Goal: Task Accomplishment & Management: Use online tool/utility

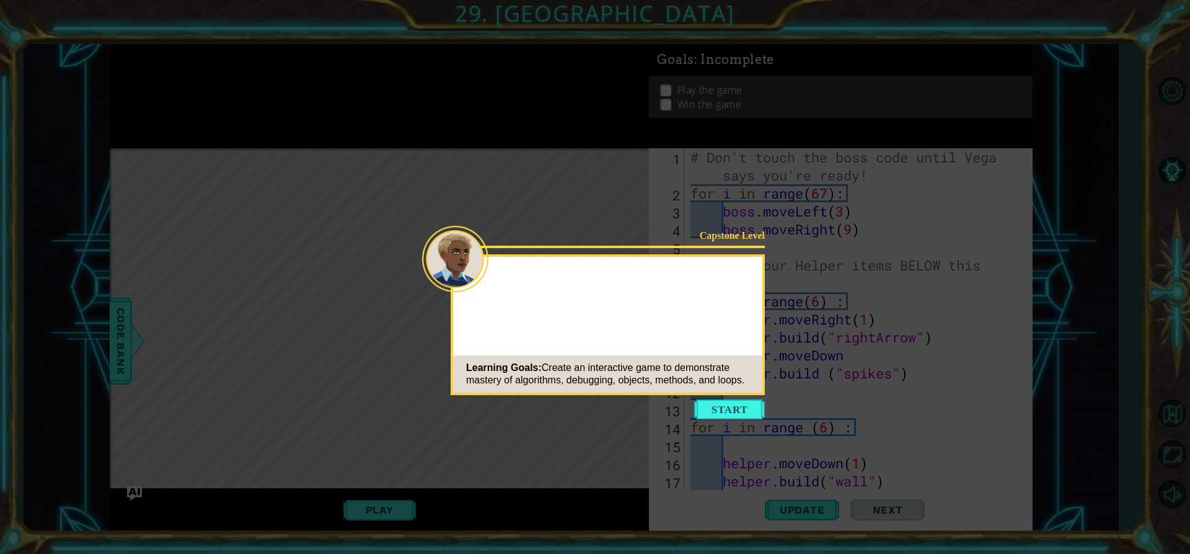
click at [631, 265] on div at bounding box center [607, 279] width 309 height 35
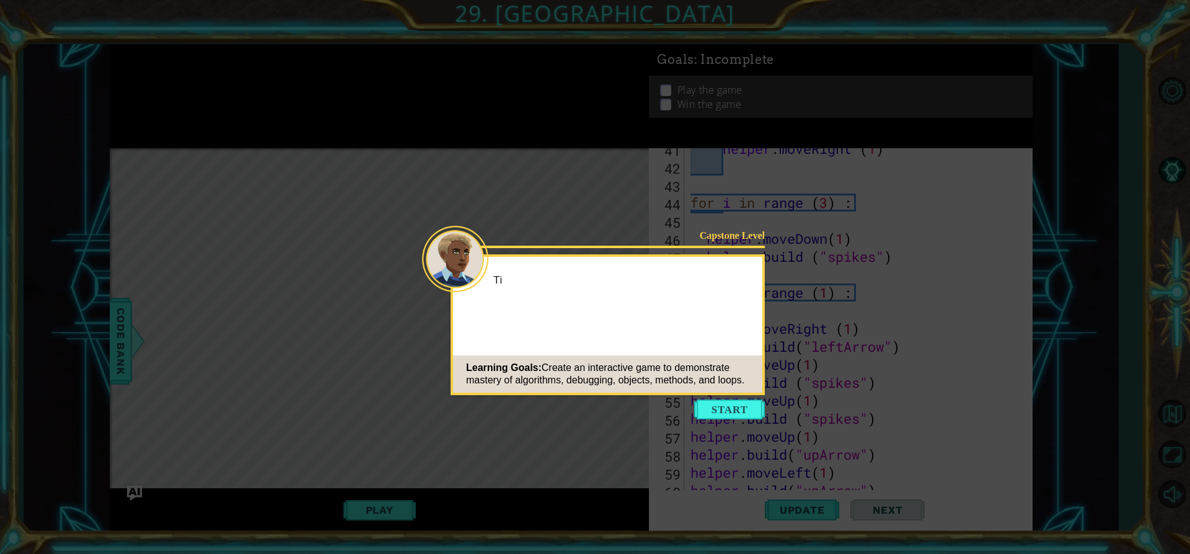
scroll to position [1169, 0]
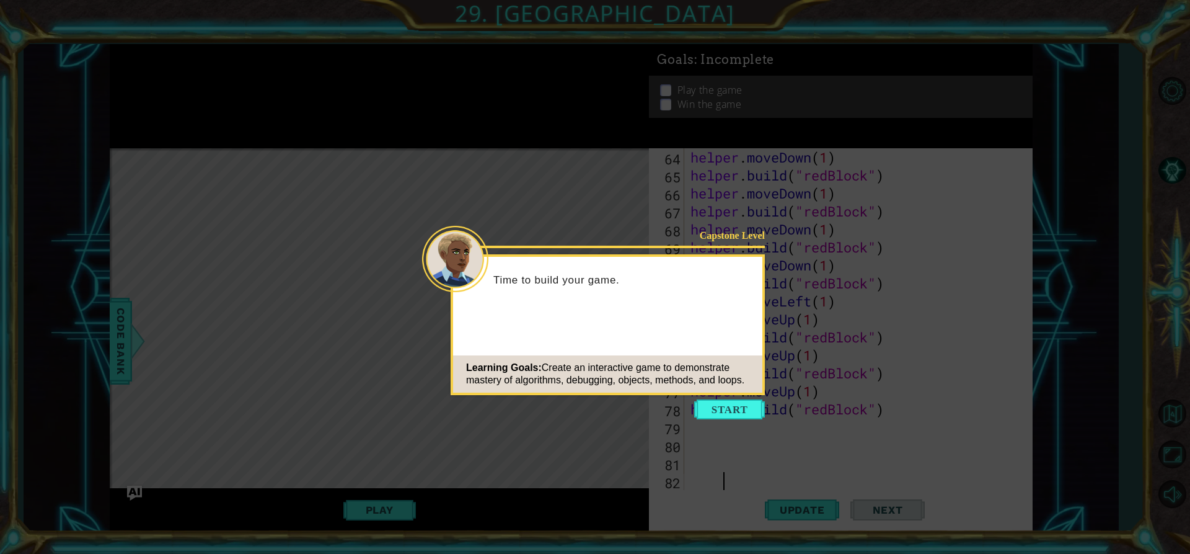
click at [614, 161] on icon at bounding box center [595, 277] width 1190 height 554
click at [728, 412] on button "Start" at bounding box center [729, 409] width 71 height 20
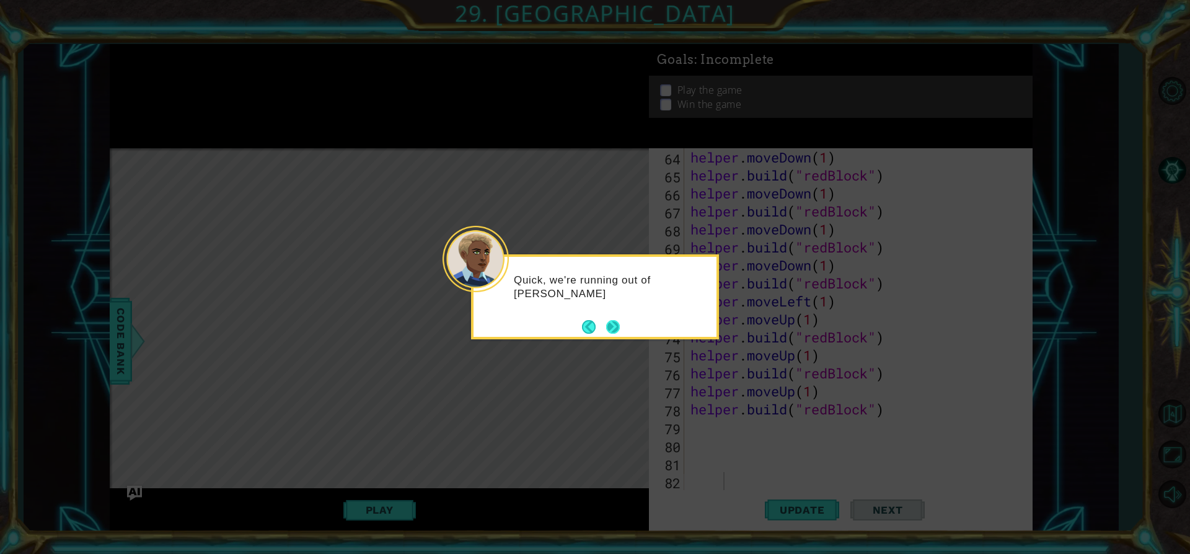
click at [609, 322] on button "Next" at bounding box center [613, 326] width 20 height 20
click at [609, 319] on button "Next" at bounding box center [613, 326] width 14 height 14
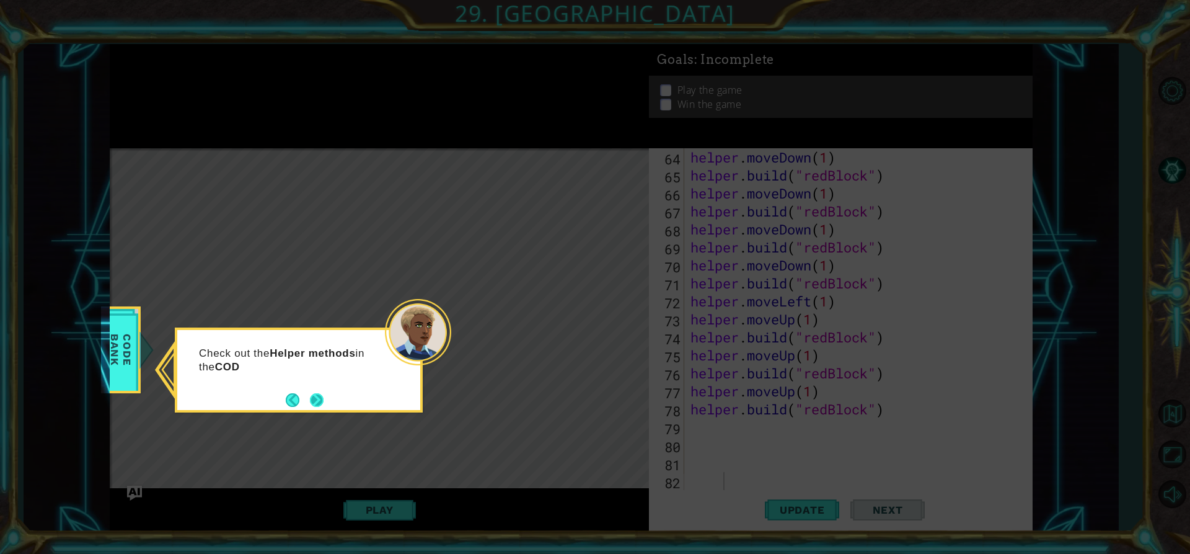
click at [323, 401] on button "Next" at bounding box center [317, 400] width 22 height 22
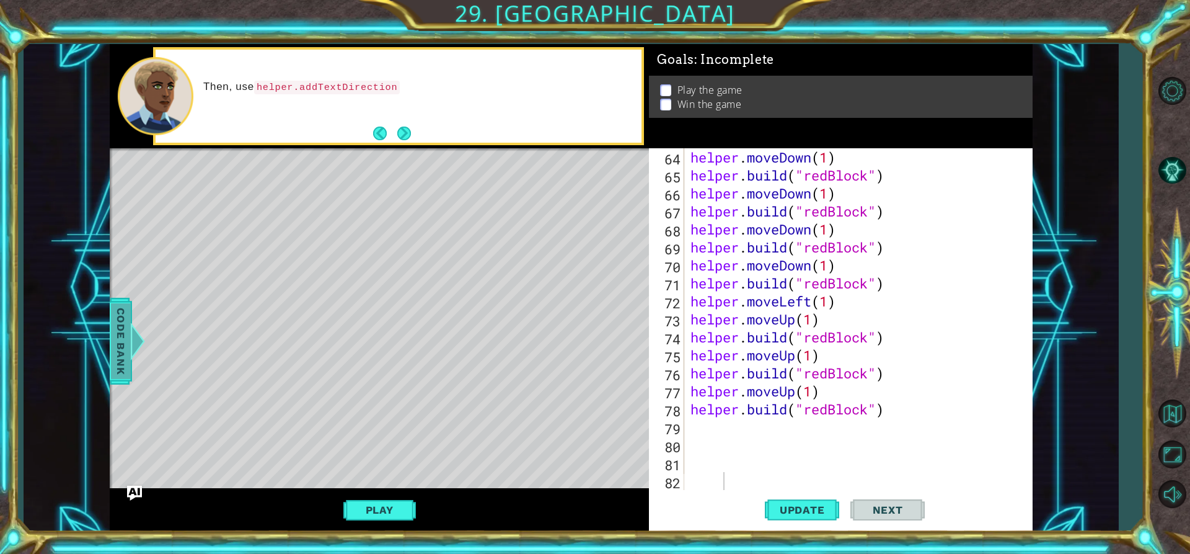
click at [123, 337] on span "Code Bank" at bounding box center [121, 341] width 20 height 76
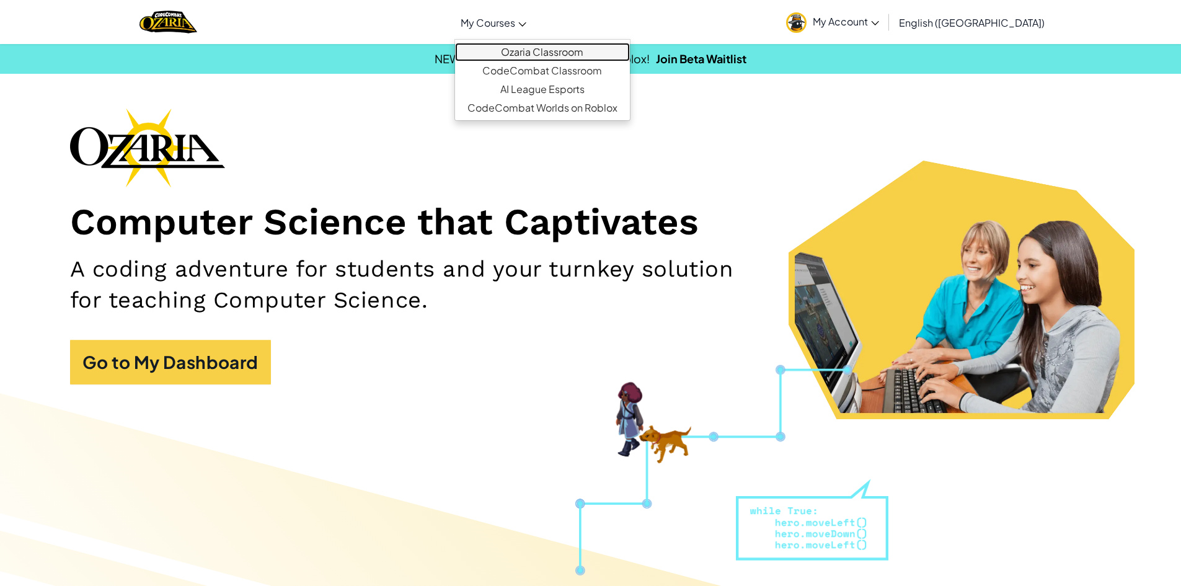
click at [570, 45] on link "Ozaria Classroom" at bounding box center [542, 52] width 175 height 19
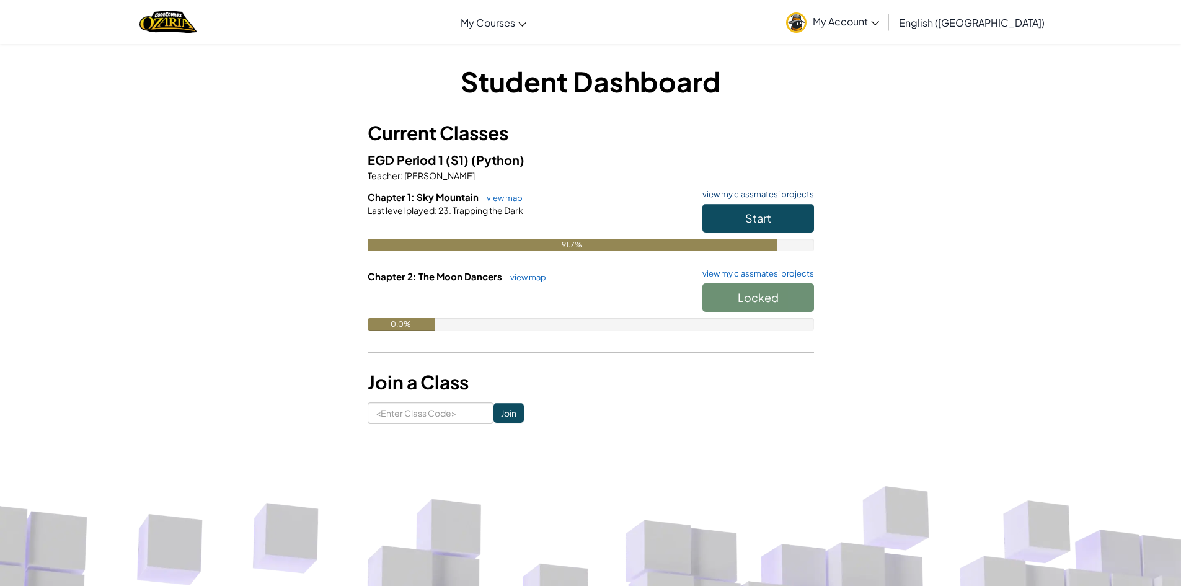
click at [746, 197] on link "view my classmates' projects" at bounding box center [755, 194] width 118 height 8
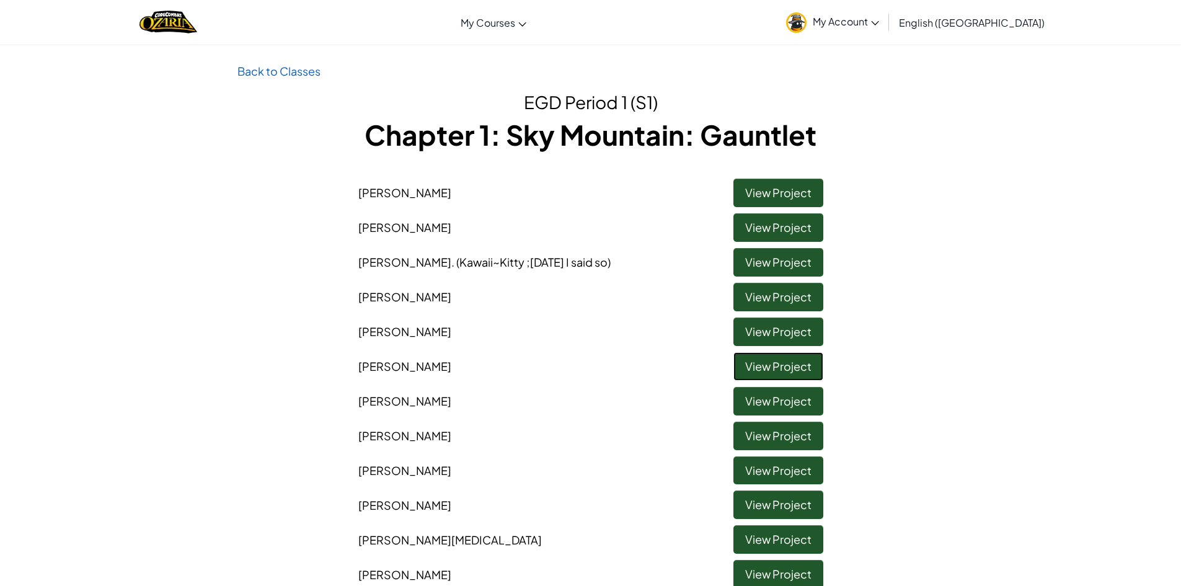
click at [761, 378] on link "View Project" at bounding box center [778, 366] width 90 height 29
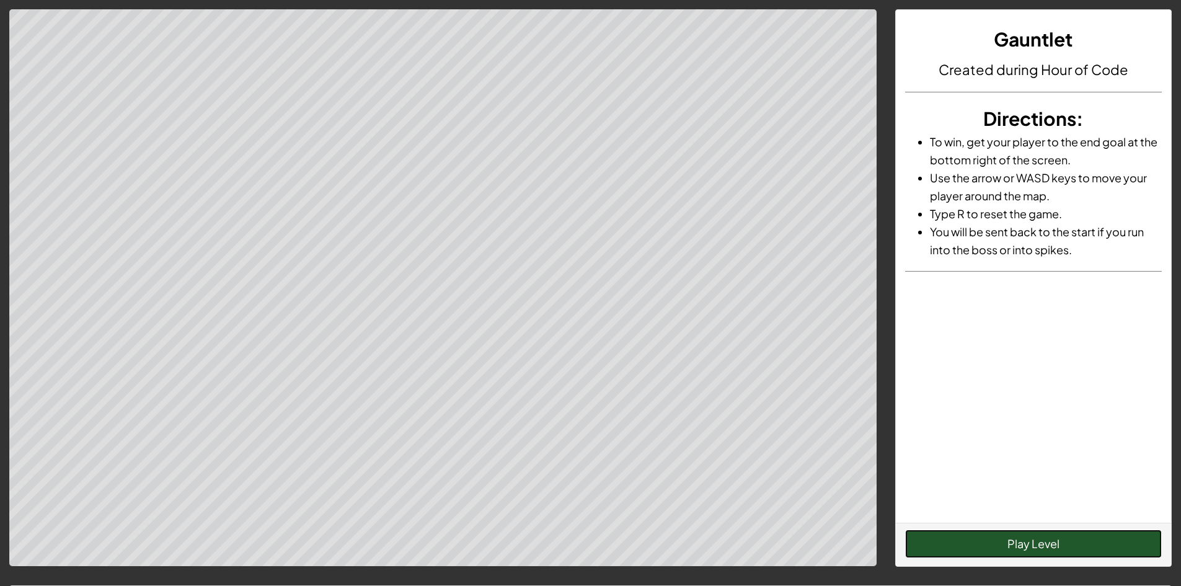
click at [1029, 543] on button "Play Level" at bounding box center [1033, 543] width 257 height 29
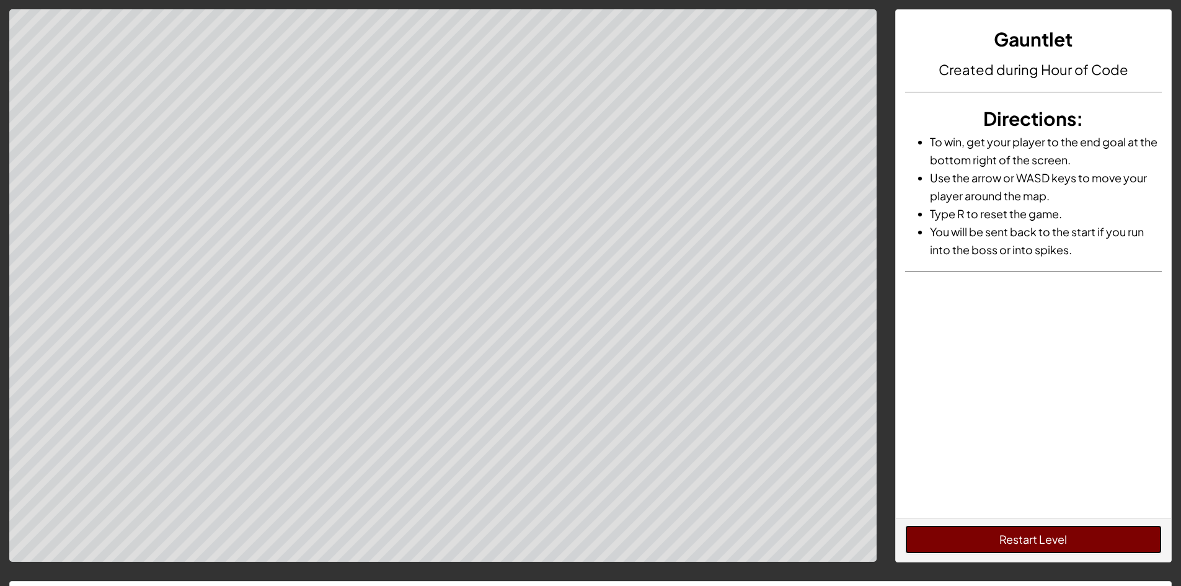
click at [1090, 528] on button "Restart Level" at bounding box center [1033, 539] width 257 height 29
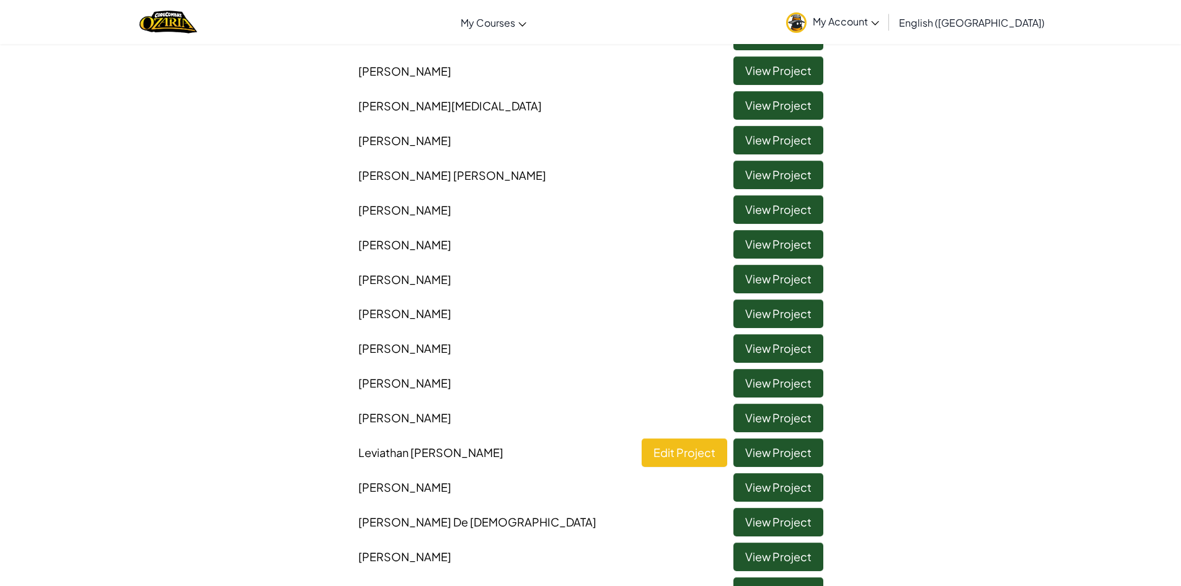
scroll to position [496, 0]
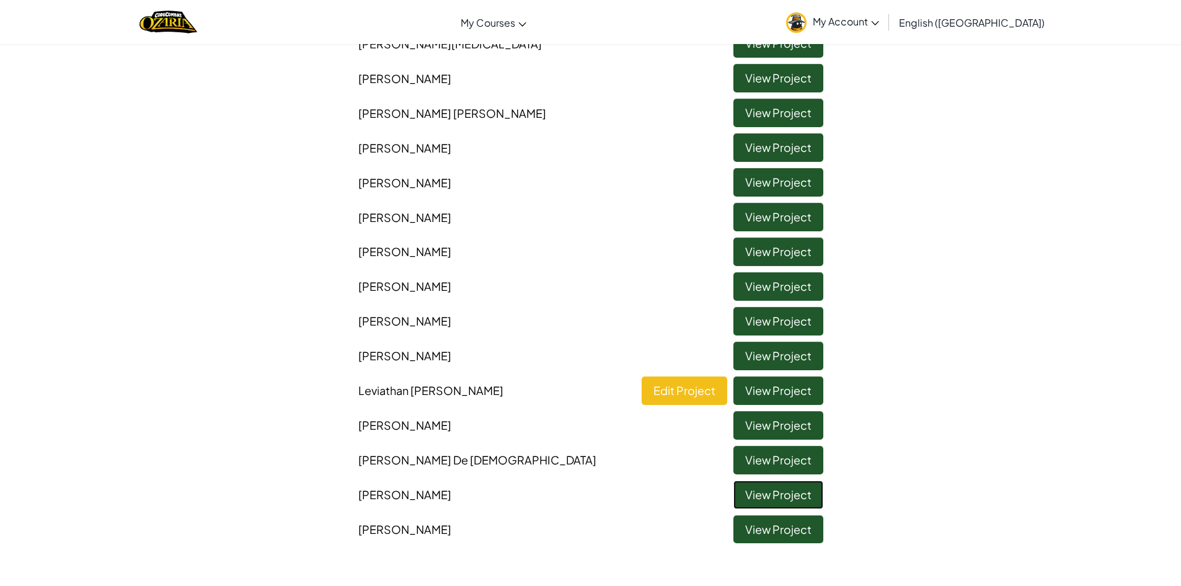
click at [763, 492] on link "View Project" at bounding box center [778, 495] width 90 height 29
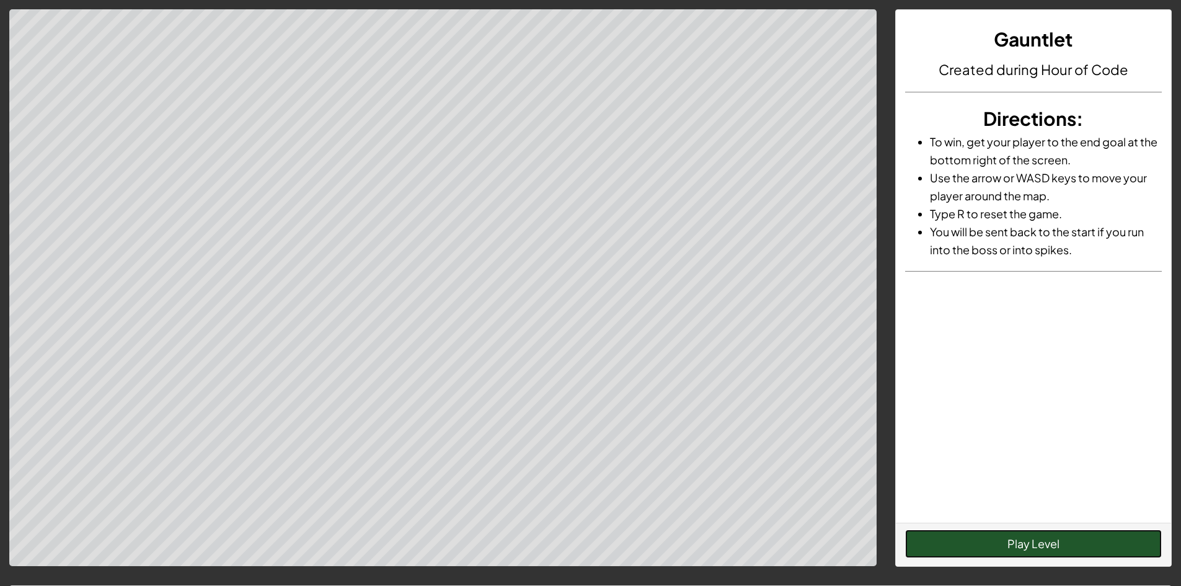
click at [1020, 542] on button "Play Level" at bounding box center [1033, 543] width 257 height 29
